Goal: Transaction & Acquisition: Subscribe to service/newsletter

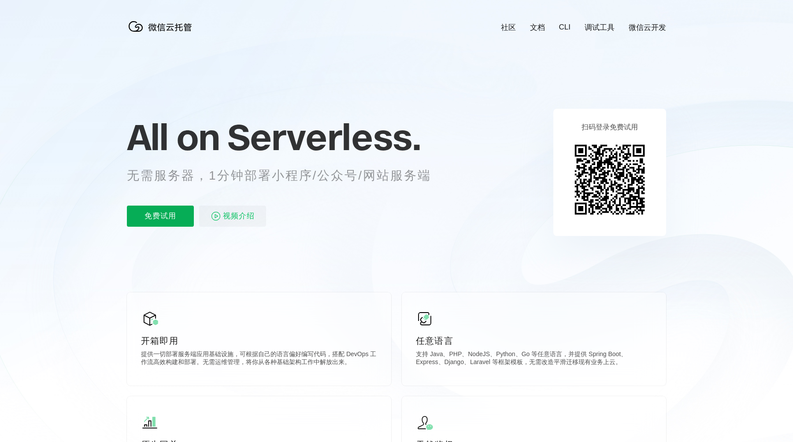
scroll to position [0, 1567]
click at [152, 212] on p "免费试用" at bounding box center [160, 216] width 67 height 21
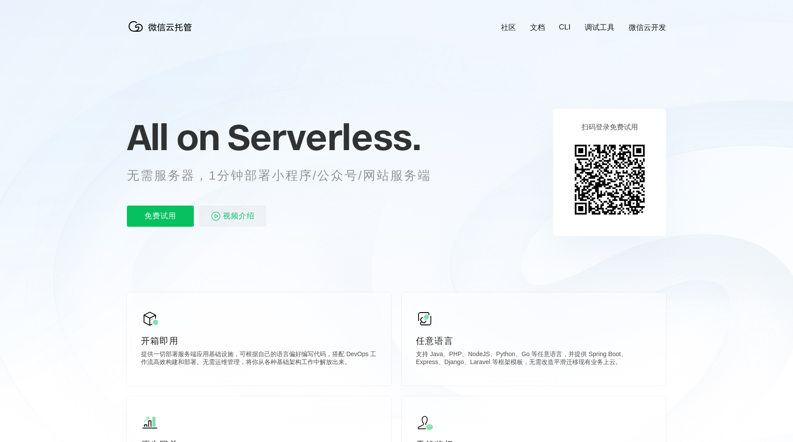
scroll to position [0, 1567]
click at [171, 218] on p "免费试用" at bounding box center [160, 216] width 67 height 21
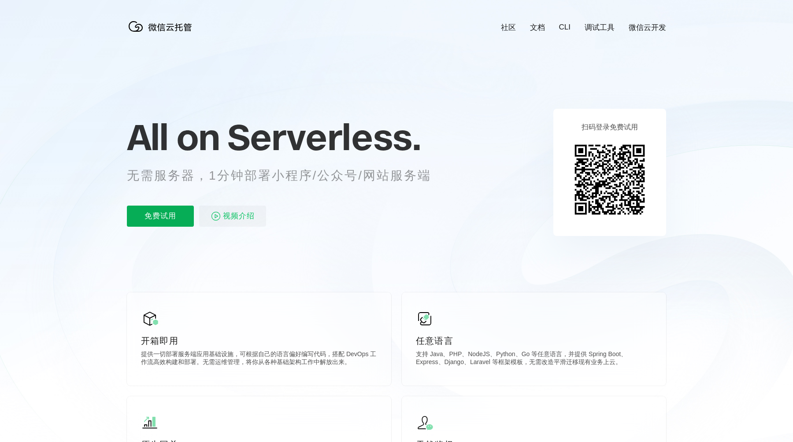
click at [178, 222] on p "免费试用" at bounding box center [160, 216] width 67 height 21
